Goal: Find specific page/section: Find specific page/section

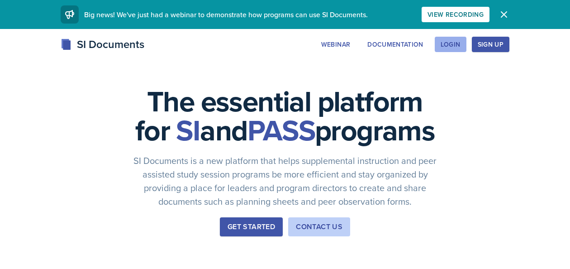
click at [451, 48] on div "Login" at bounding box center [451, 44] width 20 height 7
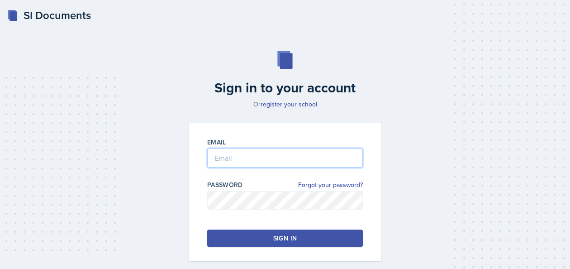
click at [276, 153] on input "email" at bounding box center [285, 157] width 156 height 19
type input "[EMAIL_ADDRESS][DOMAIN_NAME]"
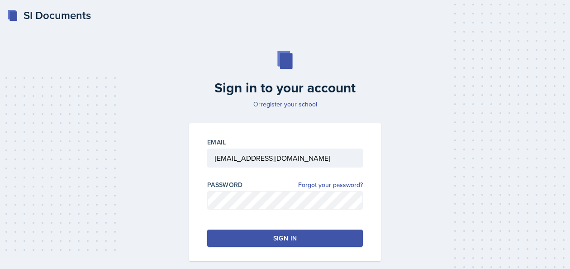
click at [315, 237] on button "Sign in" at bounding box center [285, 237] width 156 height 17
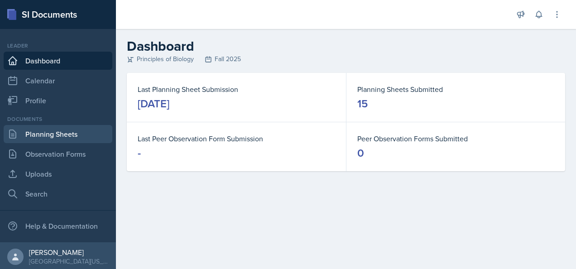
click at [59, 134] on link "Planning Sheets" at bounding box center [58, 134] width 109 height 18
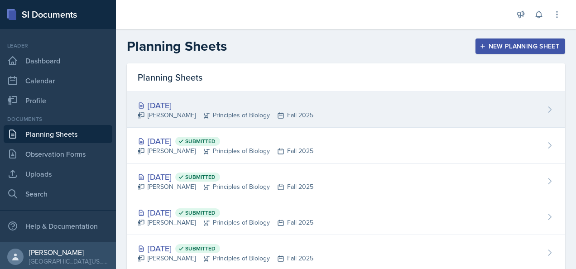
click at [235, 100] on div "[DATE]" at bounding box center [226, 105] width 176 height 12
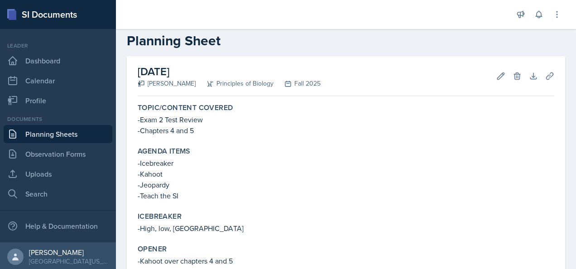
scroll to position [17, 0]
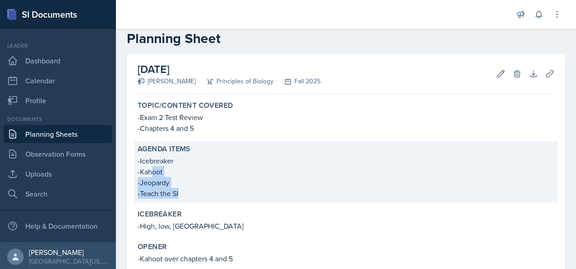
drag, startPoint x: 181, startPoint y: 190, endPoint x: 153, endPoint y: 176, distance: 30.8
click at [153, 176] on div "-Icebreaker -Kahoot -Jeopardy -Teach the SI" at bounding box center [346, 176] width 416 height 43
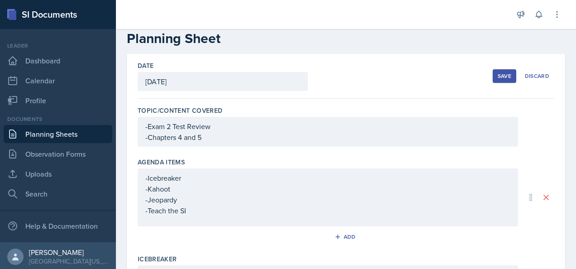
click at [214, 159] on div "Agenda items" at bounding box center [346, 161] width 416 height 9
click at [59, 137] on link "Planning Sheets" at bounding box center [58, 134] width 109 height 18
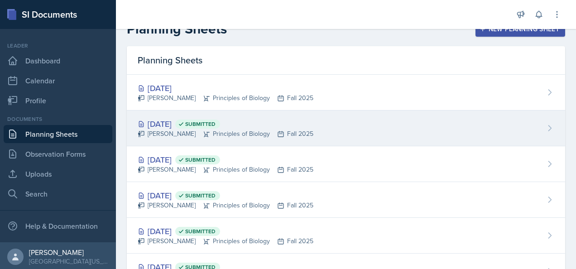
click at [168, 131] on div "[PERSON_NAME] Principles of Biology Fall 2025" at bounding box center [226, 134] width 176 height 10
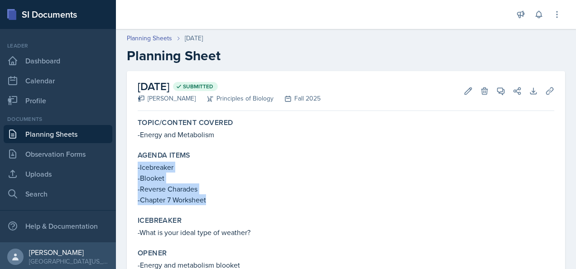
drag, startPoint x: 206, startPoint y: 199, endPoint x: 135, endPoint y: 169, distance: 76.9
click at [135, 169] on div "Agenda items -Icebreaker -Blooket -Reverse Charades -Chapter 7 Worksheet" at bounding box center [345, 178] width 423 height 62
copy div "-Icebreaker -Blooket -Reverse Charades -Chapter 7 Worksheet"
click at [241, 166] on p "-Icebreaker" at bounding box center [346, 167] width 416 height 11
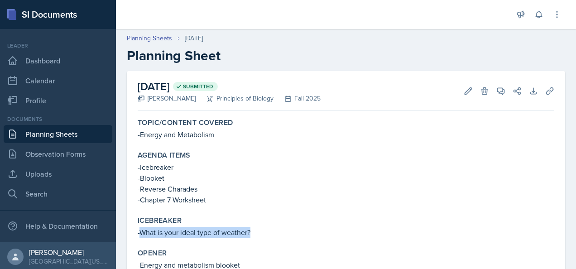
drag, startPoint x: 253, startPoint y: 231, endPoint x: 139, endPoint y: 231, distance: 113.6
click at [139, 231] on p "-What is your ideal type of weather?" at bounding box center [346, 232] width 416 height 11
copy p "What is your ideal type of weather?"
click at [280, 159] on div "Agenda items" at bounding box center [346, 155] width 416 height 9
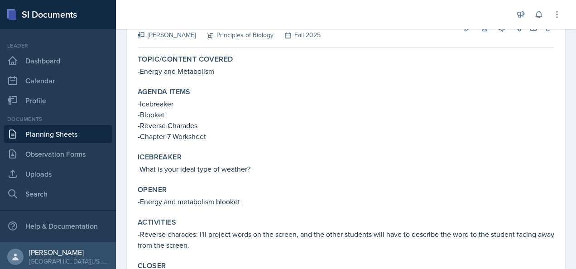
scroll to position [63, 0]
